Goal: Information Seeking & Learning: Learn about a topic

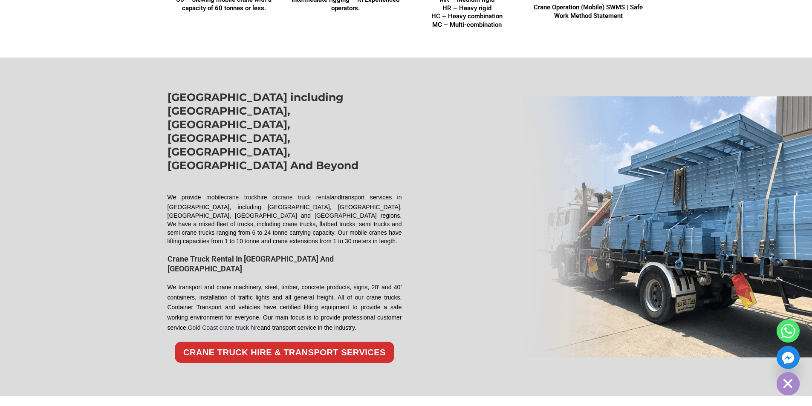
scroll to position [1024, 0]
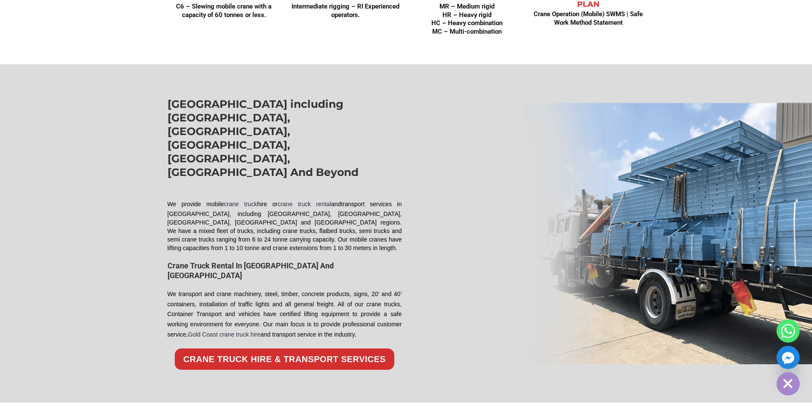
drag, startPoint x: 168, startPoint y: 102, endPoint x: 375, endPoint y: 282, distance: 273.6
click at [375, 282] on div "South East Queensland including Gold Coast, Brisbane, Sunshine Coast, Toowoomba…" at bounding box center [284, 233] width 243 height 281
click at [370, 290] on p "We transport and crane machinery, steel, timber, concrete products, signs, 20’ …" at bounding box center [285, 315] width 235 height 51
click at [363, 290] on p "We transport and crane machinery, steel, timber, concrete products, signs, 20’ …" at bounding box center [285, 315] width 235 height 51
drag, startPoint x: 360, startPoint y: 283, endPoint x: 160, endPoint y: 99, distance: 272.2
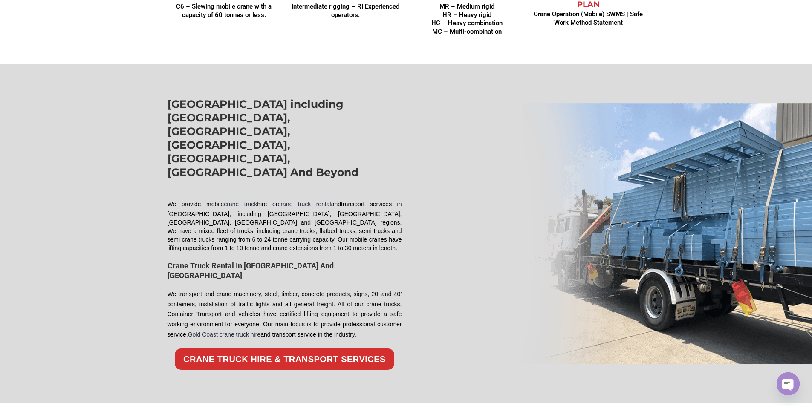
click at [160, 99] on section "South East Queensland including Gold Coast, Brisbane, Sunshine Coast, Toowoomba…" at bounding box center [406, 233] width 804 height 281
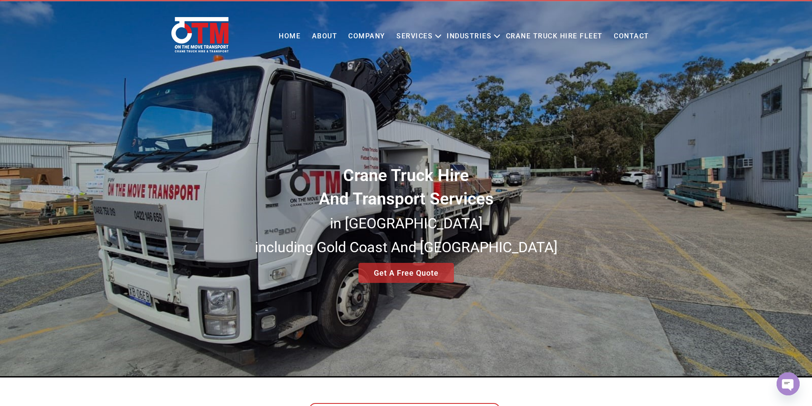
scroll to position [0, 0]
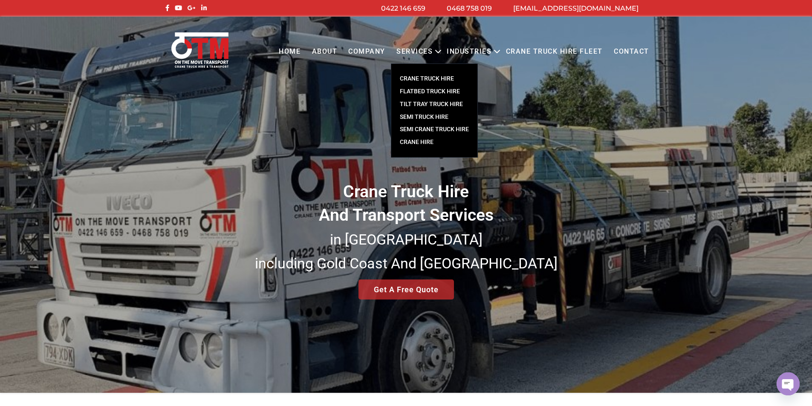
click at [431, 75] on link "CRANE TRUCK HIRE" at bounding box center [435, 79] width 86 height 13
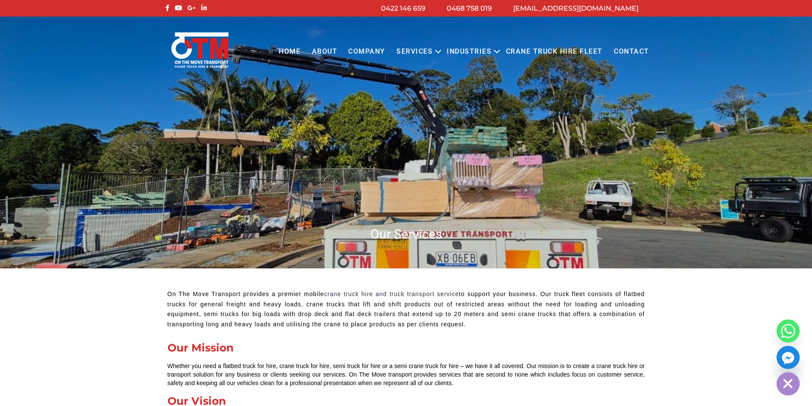
drag, startPoint x: 167, startPoint y: 293, endPoint x: 497, endPoint y: 327, distance: 331.8
click at [497, 327] on p "On The Move Transport provides a premier mobile crane truck hire and truck tran…" at bounding box center [407, 310] width 478 height 41
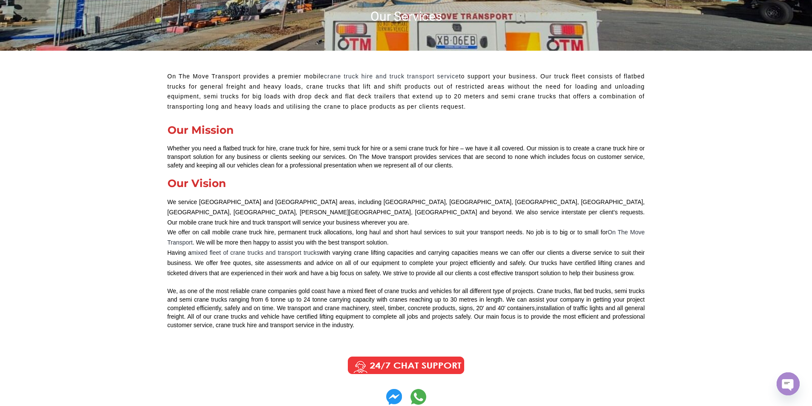
scroll to position [256, 0]
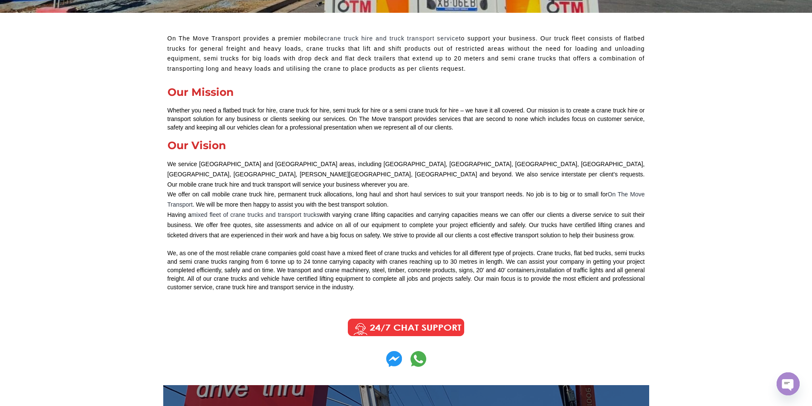
drag, startPoint x: 356, startPoint y: 277, endPoint x: 164, endPoint y: 27, distance: 315.1
click at [365, 278] on div "We, as one of the most reliable crane companies gold coast have a mixed fleet o…" at bounding box center [407, 270] width 478 height 43
drag, startPoint x: 363, startPoint y: 278, endPoint x: 165, endPoint y: 37, distance: 312.1
click at [165, 37] on div "On The Move Transport provides a premier mobile crane truck hire and truck tran…" at bounding box center [406, 162] width 486 height 267
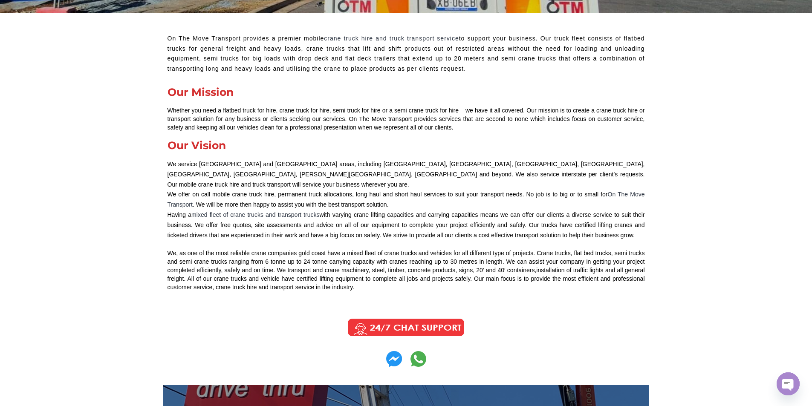
click at [361, 281] on div "We, as one of the most reliable crane companies gold coast have a mixed fleet o…" at bounding box center [407, 270] width 478 height 43
drag, startPoint x: 357, startPoint y: 281, endPoint x: 164, endPoint y: 39, distance: 309.8
click at [164, 39] on div "On The Move Transport provides a premier mobile crane truck hire and truck tran…" at bounding box center [406, 162] width 486 height 267
click at [168, 37] on p "On The Move Transport provides a premier mobile crane truck hire and truck tran…" at bounding box center [407, 54] width 478 height 41
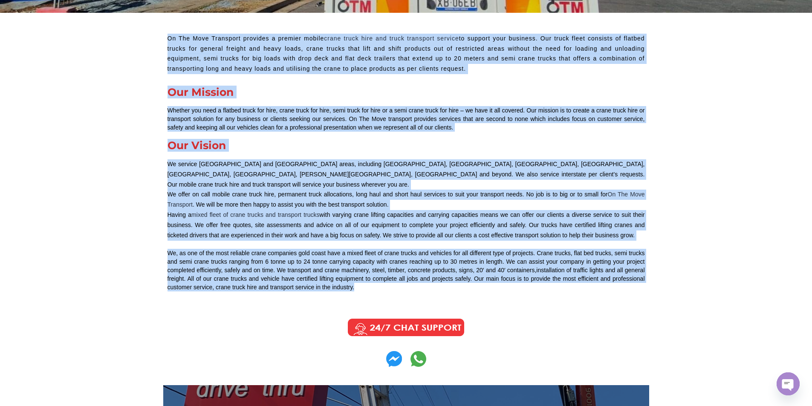
drag, startPoint x: 168, startPoint y: 37, endPoint x: 357, endPoint y: 276, distance: 304.7
click at [357, 276] on div "On The Move Transport provides a premier mobile crane truck hire and truck tran…" at bounding box center [406, 162] width 486 height 267
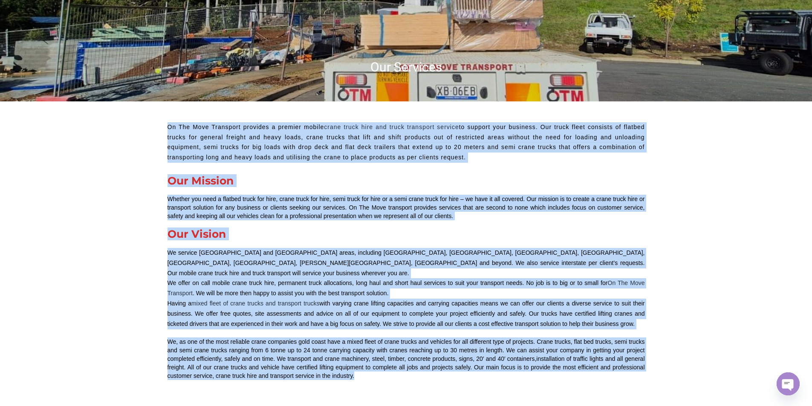
scroll to position [0, 0]
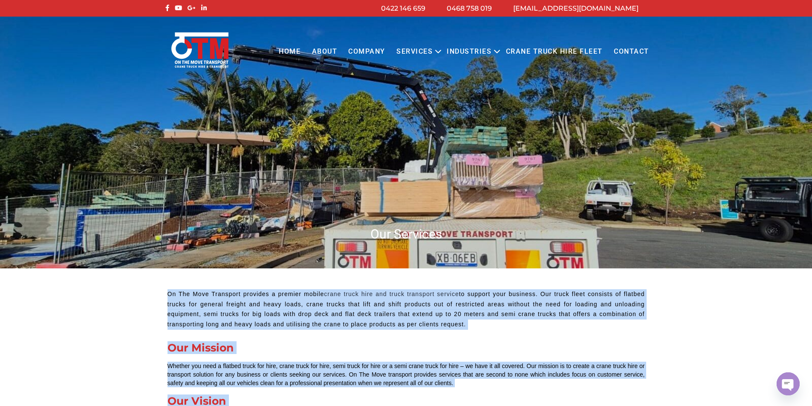
click at [472, 322] on p "On The Move Transport provides a premier mobile crane truck hire and truck tran…" at bounding box center [407, 310] width 478 height 41
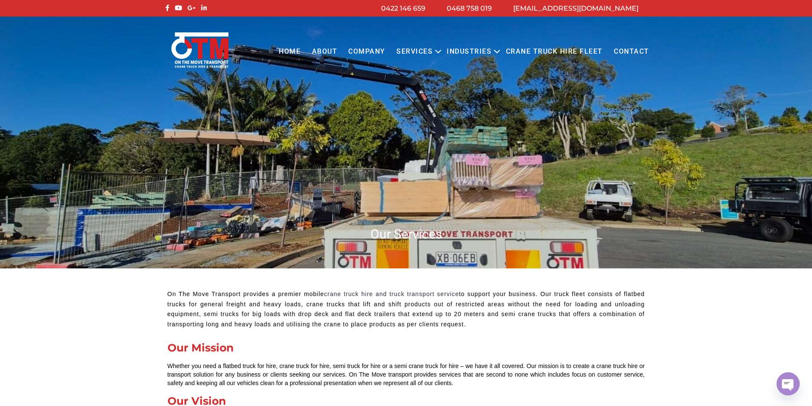
drag, startPoint x: 469, startPoint y: 322, endPoint x: 151, endPoint y: 294, distance: 319.4
click at [168, 293] on p "On The Move Transport provides a premier mobile crane truck hire and truck tran…" at bounding box center [407, 310] width 478 height 41
drag, startPoint x: 168, startPoint y: 292, endPoint x: 474, endPoint y: 322, distance: 307.3
click at [474, 322] on p "On The Move Transport provides a premier mobile crane truck hire and truck tran…" at bounding box center [407, 310] width 478 height 41
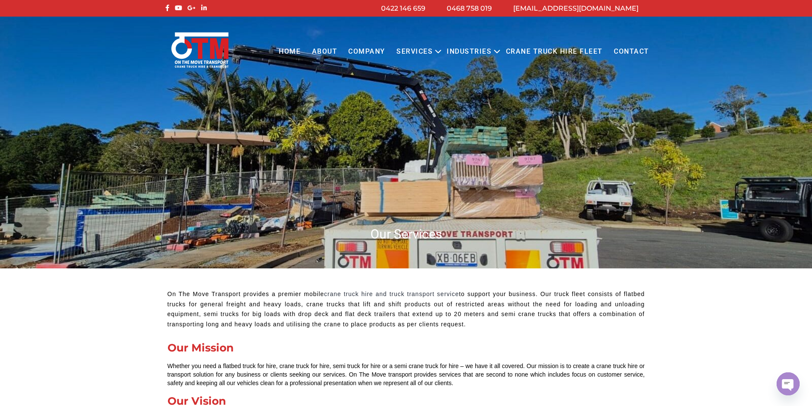
click at [473, 322] on p "On The Move Transport provides a premier mobile crane truck hire and truck tran…" at bounding box center [407, 310] width 478 height 41
drag, startPoint x: 469, startPoint y: 323, endPoint x: 137, endPoint y: 295, distance: 332.6
click at [168, 296] on p "On The Move Transport provides a premier mobile crane truck hire and truck tran…" at bounding box center [407, 310] width 478 height 41
drag, startPoint x: 168, startPoint y: 293, endPoint x: 493, endPoint y: 331, distance: 327.5
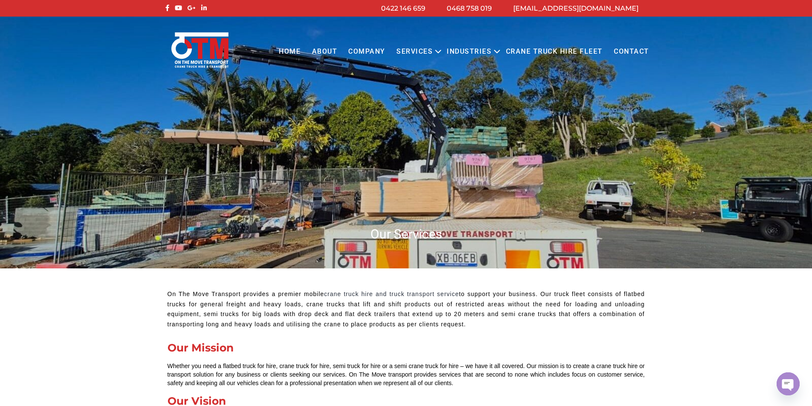
click at [493, 331] on div "On The Move Transport provides a premier mobile crane truck hire and truck tran…" at bounding box center [407, 312] width 478 height 45
drag, startPoint x: 490, startPoint y: 330, endPoint x: 90, endPoint y: 291, distance: 401.5
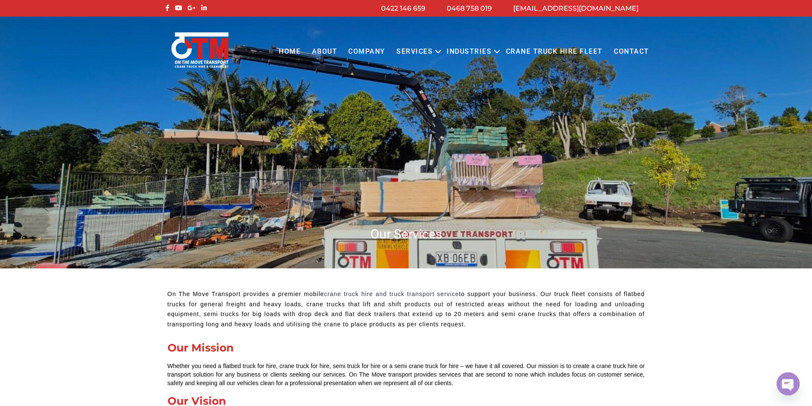
drag, startPoint x: 167, startPoint y: 294, endPoint x: 481, endPoint y: 328, distance: 315.2
click at [481, 328] on p "On The Move Transport provides a premier mobile crane truck hire and truck tran…" at bounding box center [407, 310] width 478 height 41
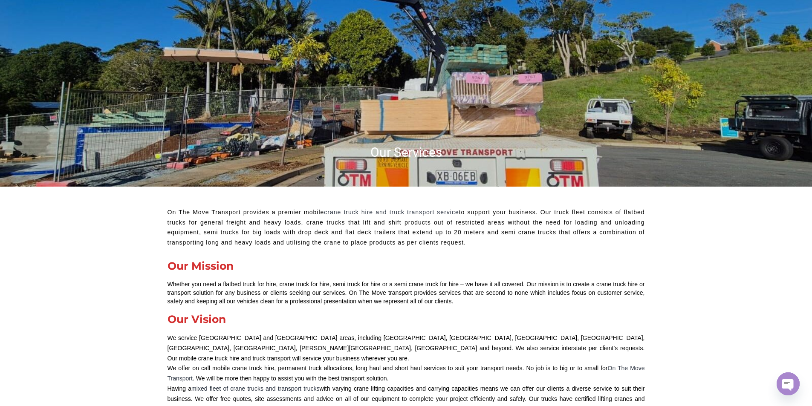
scroll to position [85, 0]
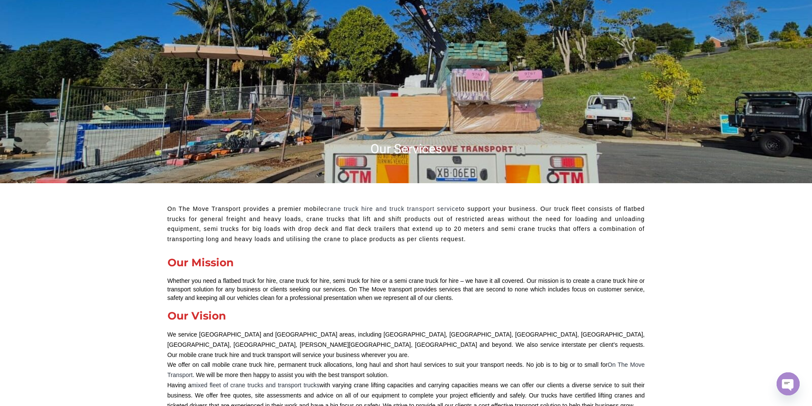
drag, startPoint x: 342, startPoint y: 295, endPoint x: 165, endPoint y: 207, distance: 198.0
click at [165, 207] on div "On The Move Transport provides a premier mobile crane truck hire and truck tran…" at bounding box center [406, 333] width 486 height 267
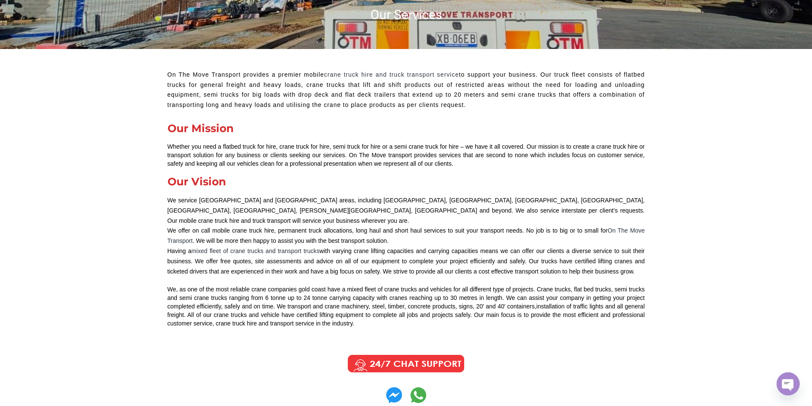
scroll to position [299, 0]
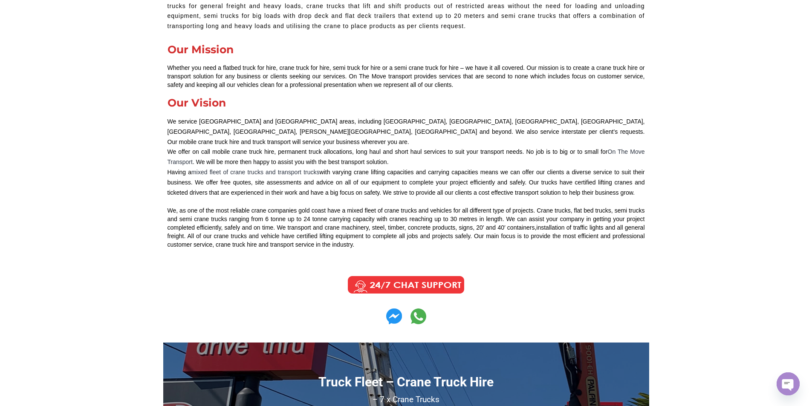
drag, startPoint x: 366, startPoint y: 238, endPoint x: 167, endPoint y: 55, distance: 269.8
click at [167, 55] on div "On The Move Transport provides a premier mobile crane truck hire and truck tran…" at bounding box center [406, 120] width 486 height 267
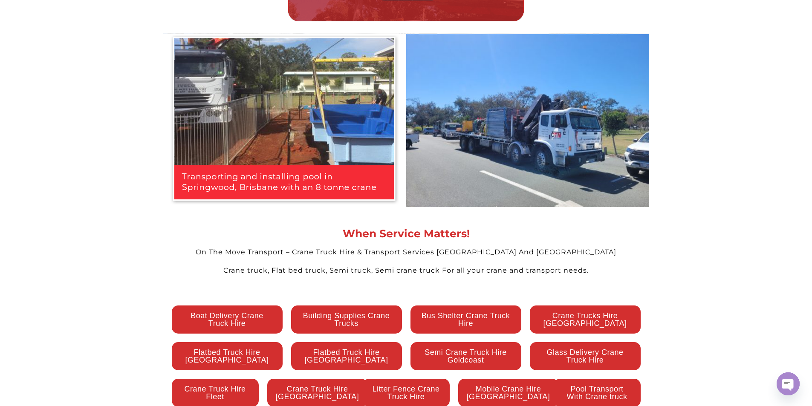
scroll to position [1706, 0]
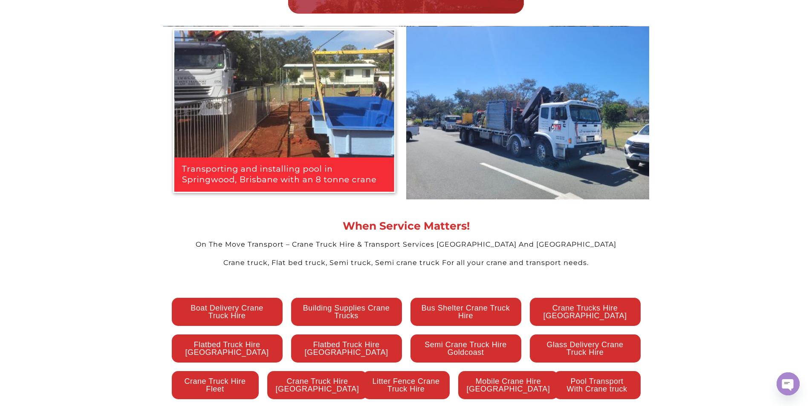
drag, startPoint x: 345, startPoint y: 203, endPoint x: 595, endPoint y: 244, distance: 253.3
click at [595, 244] on div "When Service Matters! On The Move Transport – Crane Truck Hire & Transport Serv…" at bounding box center [406, 244] width 486 height 47
click at [595, 258] on div "Crane truck, Flat bed truck, Semi truck, Semi crane truck For all your crane an…" at bounding box center [406, 263] width 486 height 10
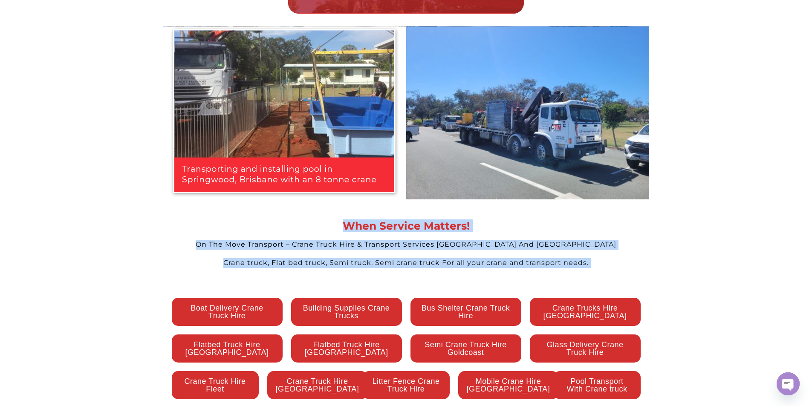
drag, startPoint x: 595, startPoint y: 244, endPoint x: 305, endPoint y: 190, distance: 295.1
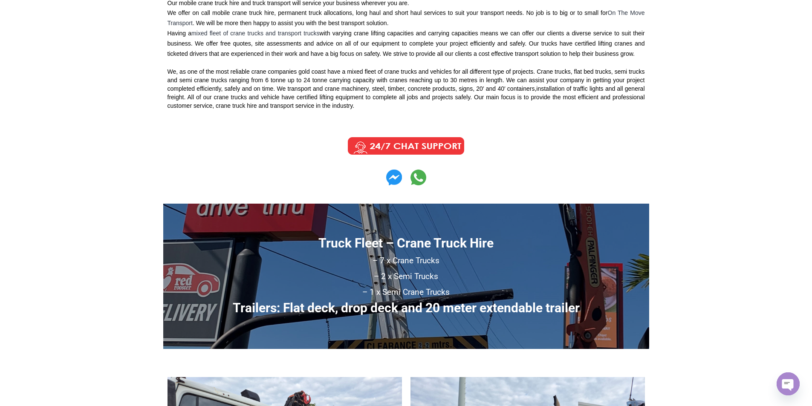
scroll to position [400, 0]
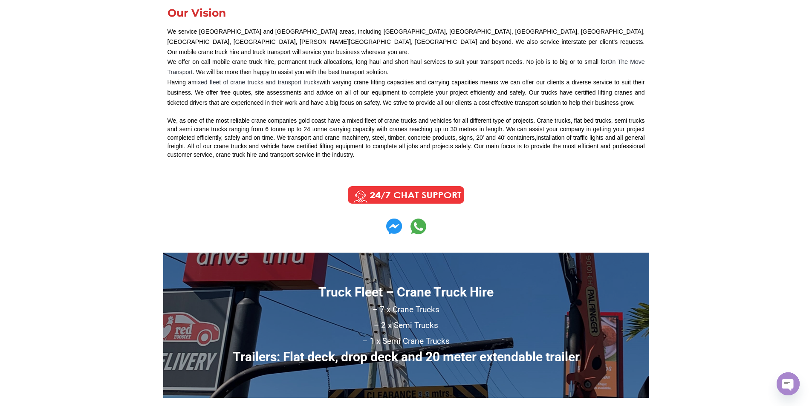
drag, startPoint x: 360, startPoint y: 137, endPoint x: 138, endPoint y: 8, distance: 257.0
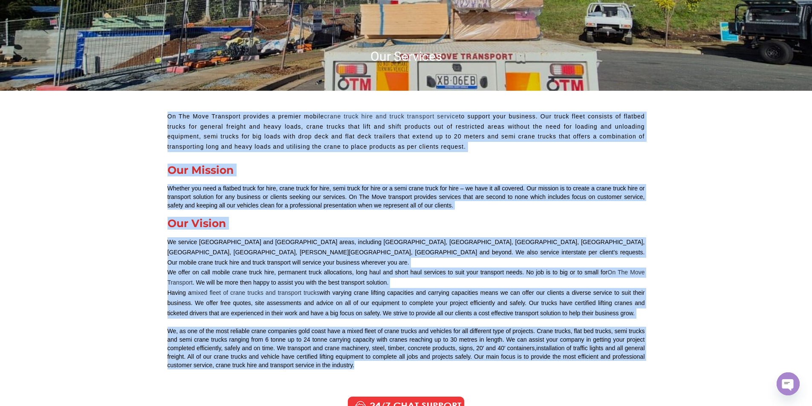
scroll to position [194, 0]
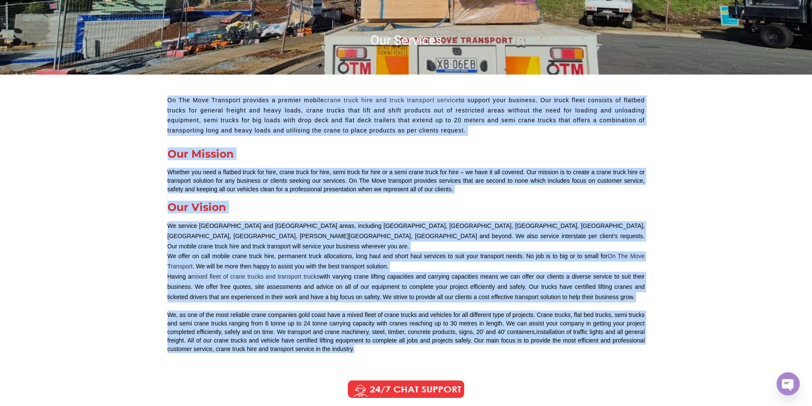
drag, startPoint x: 168, startPoint y: 163, endPoint x: 357, endPoint y: 340, distance: 259.2
click at [357, 340] on div "On The Move Transport provides a premier mobile crane truck hire and truck tran…" at bounding box center [406, 224] width 486 height 267
click at [357, 340] on div "We, as one of the most reliable crane companies gold coast have a mixed fleet o…" at bounding box center [407, 332] width 478 height 43
drag, startPoint x: 357, startPoint y: 340, endPoint x: 156, endPoint y: 96, distance: 315.9
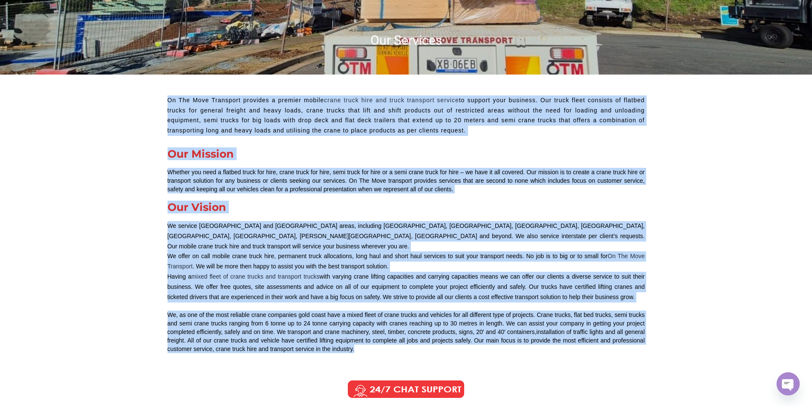
click at [166, 98] on div "On The Move Transport provides a premier mobile crane truck hire and truck tran…" at bounding box center [406, 224] width 486 height 267
drag, startPoint x: 166, startPoint y: 98, endPoint x: 361, endPoint y: 343, distance: 313.2
click at [361, 343] on div "On The Move Transport provides a premier mobile crane truck hire and truck tran…" at bounding box center [406, 224] width 486 height 267
click at [361, 341] on div "We, as one of the most reliable crane companies gold coast have a mixed fleet o…" at bounding box center [407, 332] width 478 height 43
drag, startPoint x: 361, startPoint y: 340, endPoint x: 161, endPoint y: 102, distance: 310.9
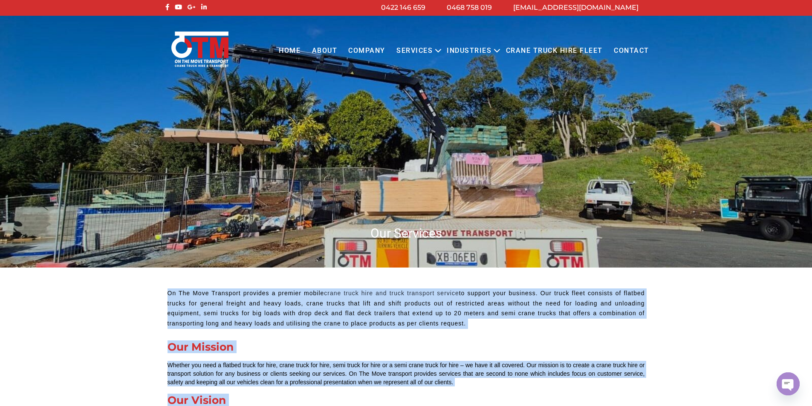
scroll to position [0, 0]
